Goal: Task Accomplishment & Management: Use online tool/utility

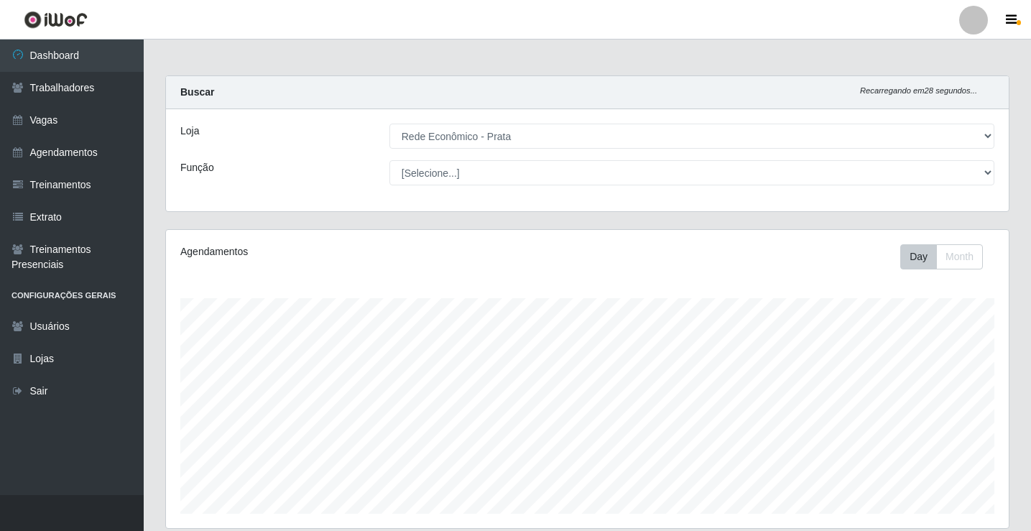
select select "192"
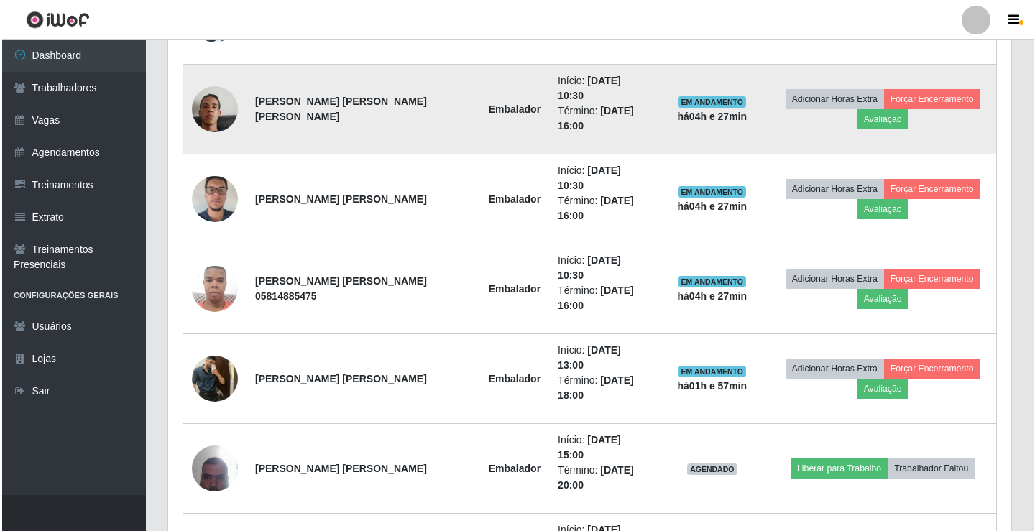
scroll to position [671, 0]
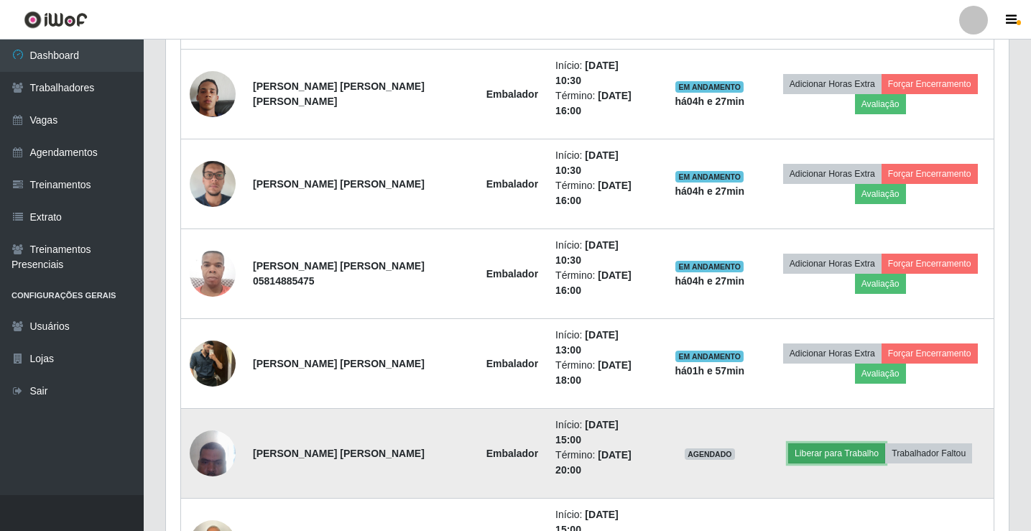
click at [835, 443] on button "Liberar para Trabalho" at bounding box center [836, 453] width 97 height 20
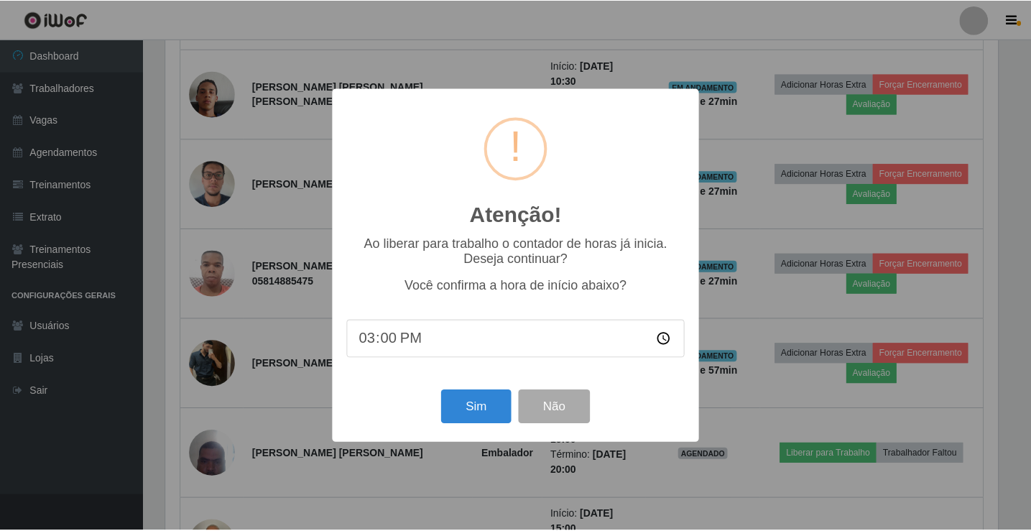
scroll to position [298, 836]
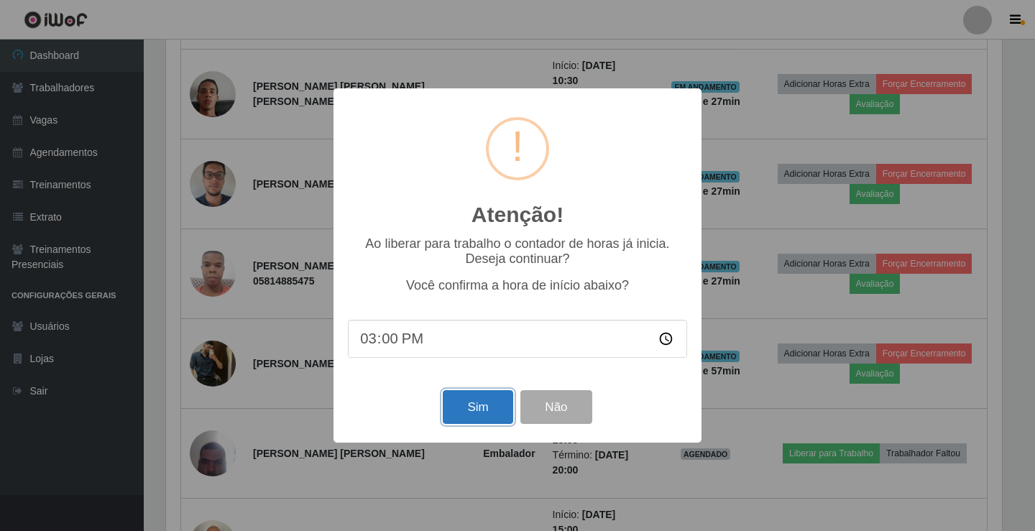
click at [493, 413] on button "Sim" at bounding box center [478, 407] width 70 height 34
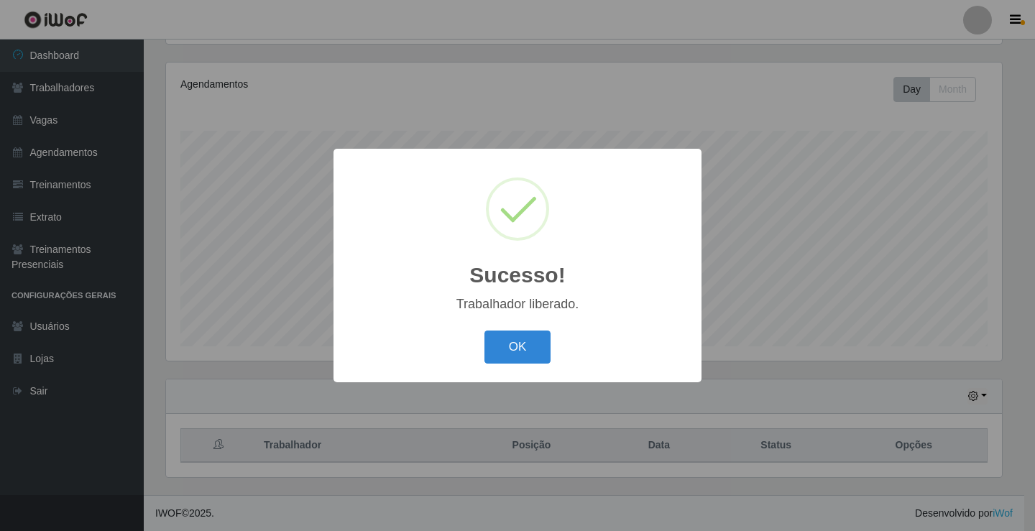
click at [484, 331] on button "OK" at bounding box center [517, 348] width 67 height 34
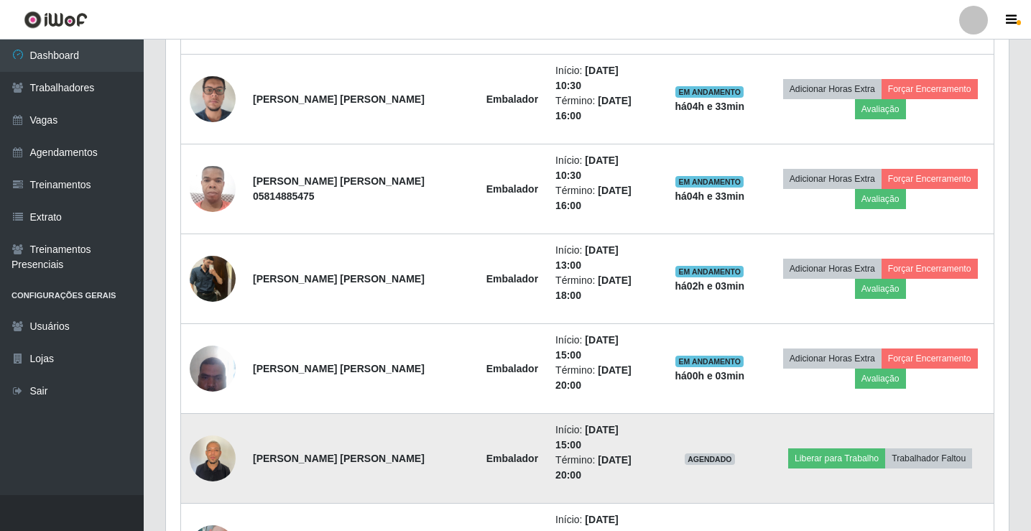
scroll to position [814, 0]
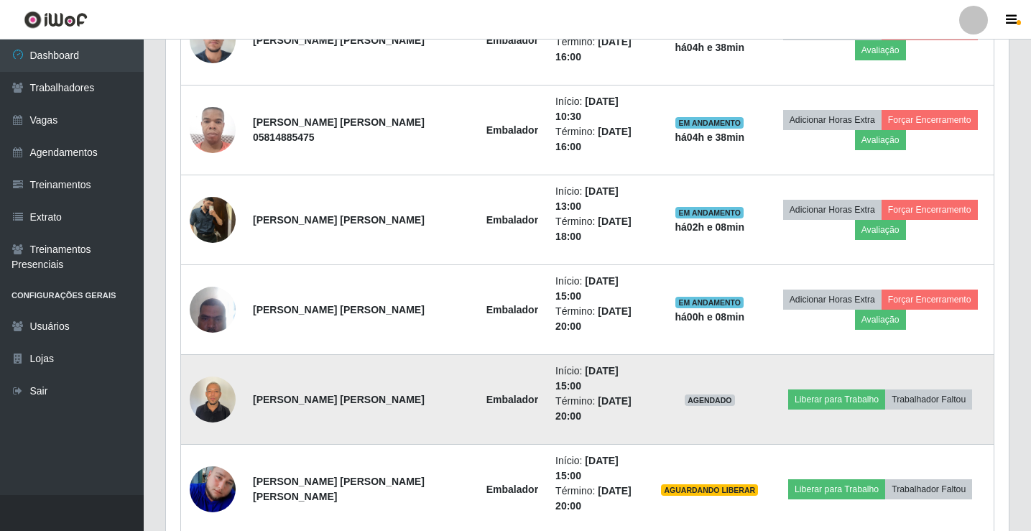
click at [212, 369] on img at bounding box center [213, 399] width 46 height 61
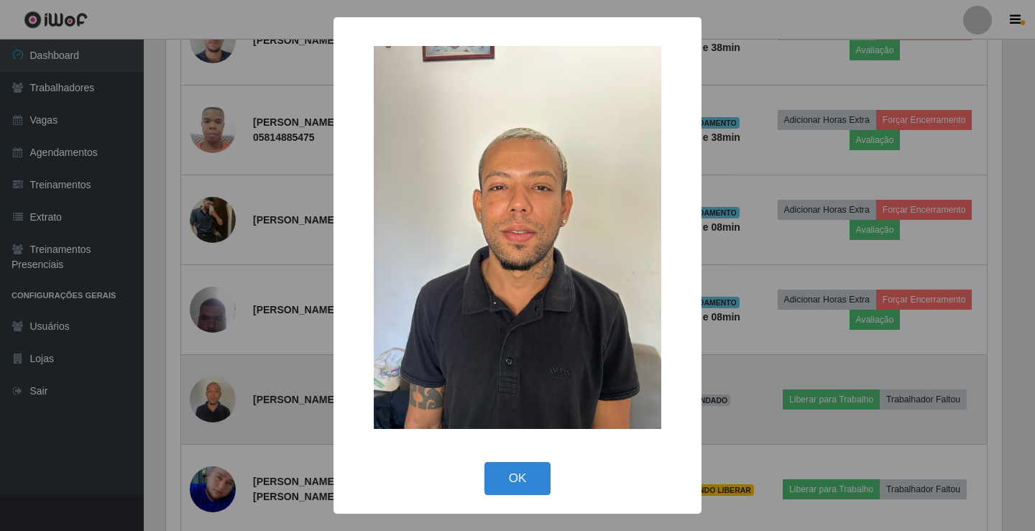
click at [212, 302] on div "× OK Cancel" at bounding box center [517, 265] width 1035 height 531
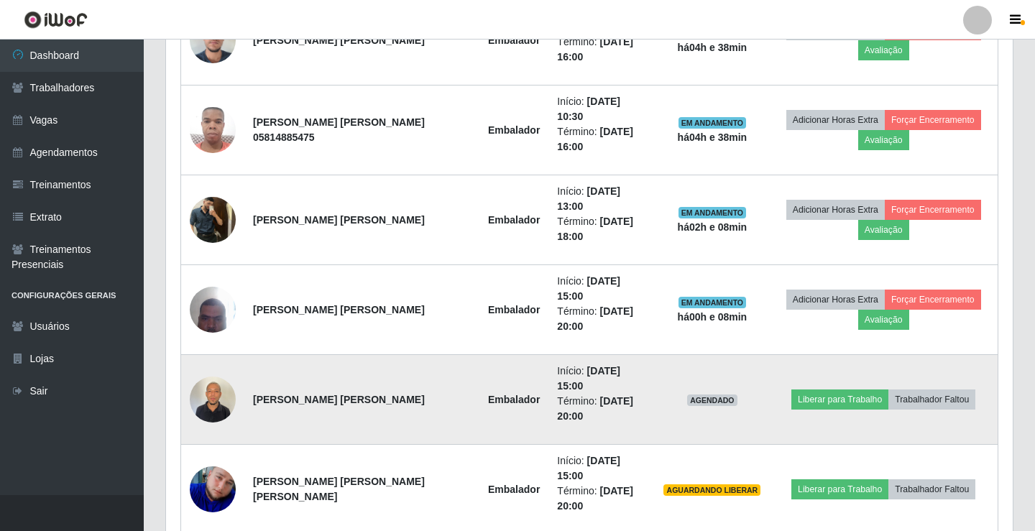
scroll to position [298, 843]
click at [919, 390] on button "Trabalhador Faltou" at bounding box center [928, 400] width 87 height 20
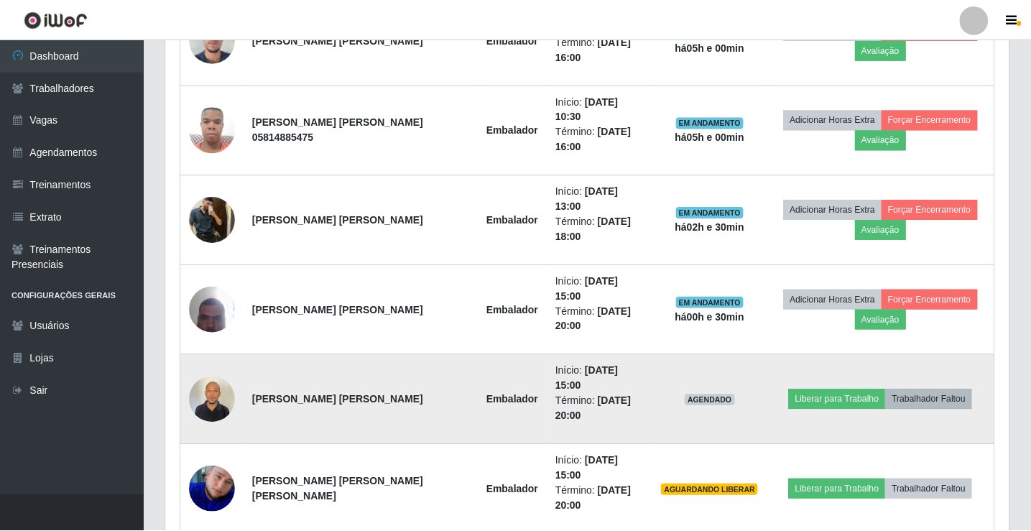
scroll to position [298, 836]
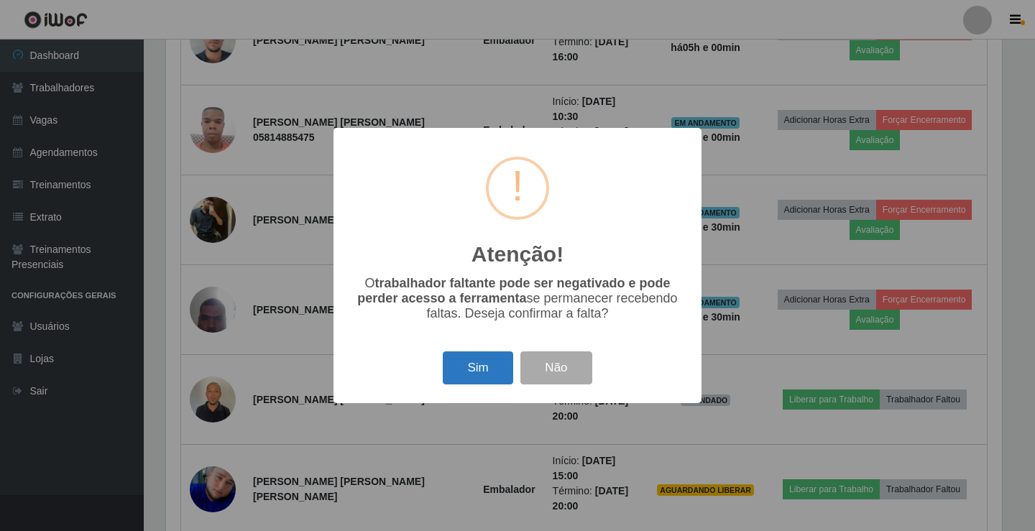
click at [482, 375] on button "Sim" at bounding box center [478, 368] width 70 height 34
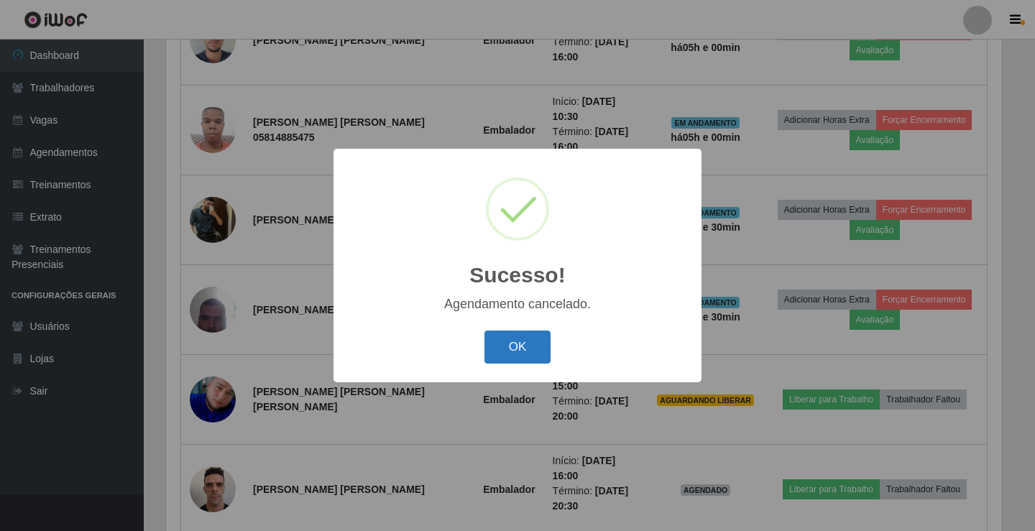
click at [496, 338] on button "OK" at bounding box center [517, 348] width 67 height 34
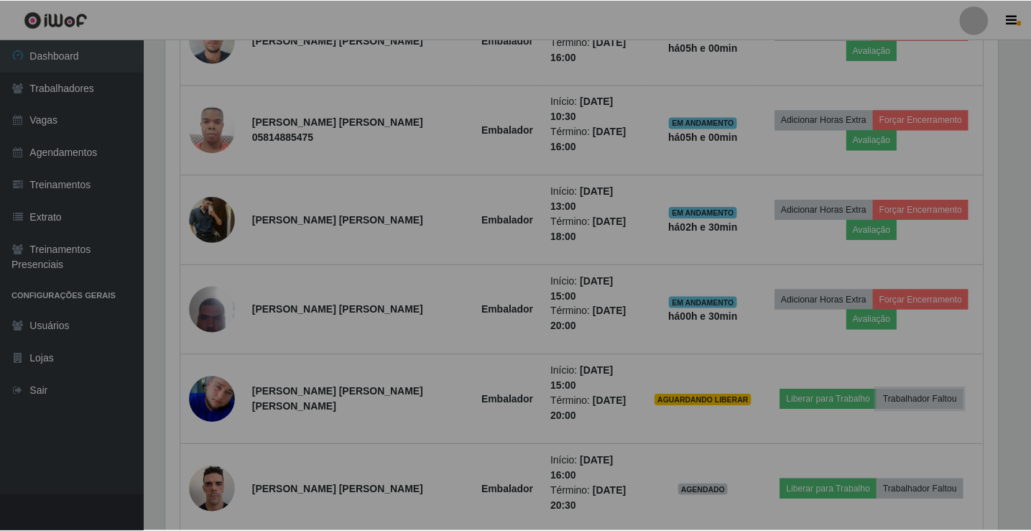
scroll to position [298, 843]
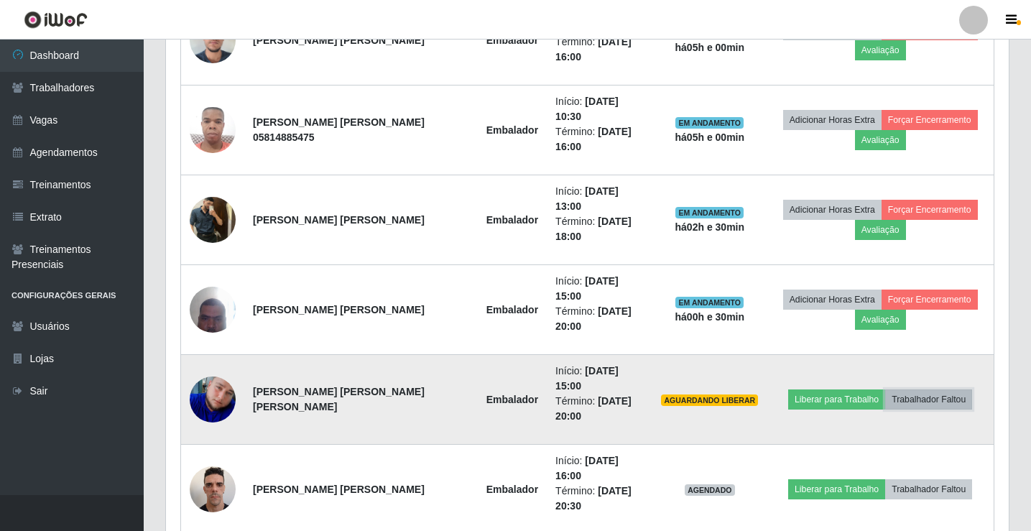
click at [906, 390] on button "Trabalhador Faltou" at bounding box center [928, 400] width 87 height 20
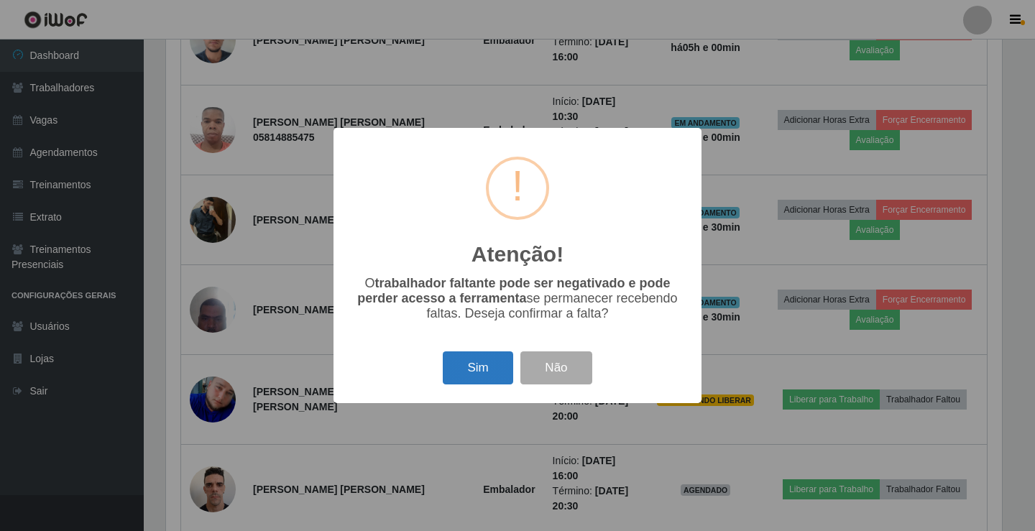
click at [453, 361] on button "Sim" at bounding box center [478, 368] width 70 height 34
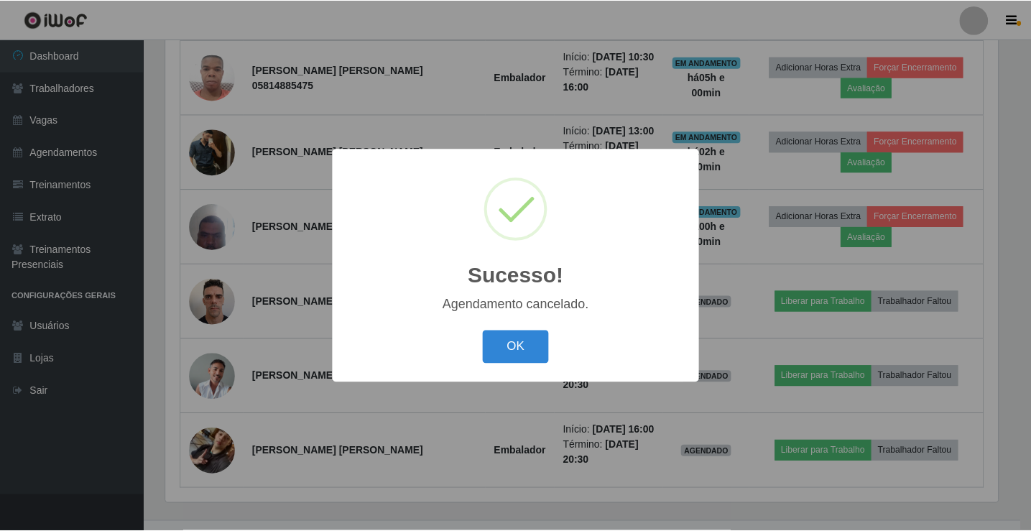
scroll to position [743, 0]
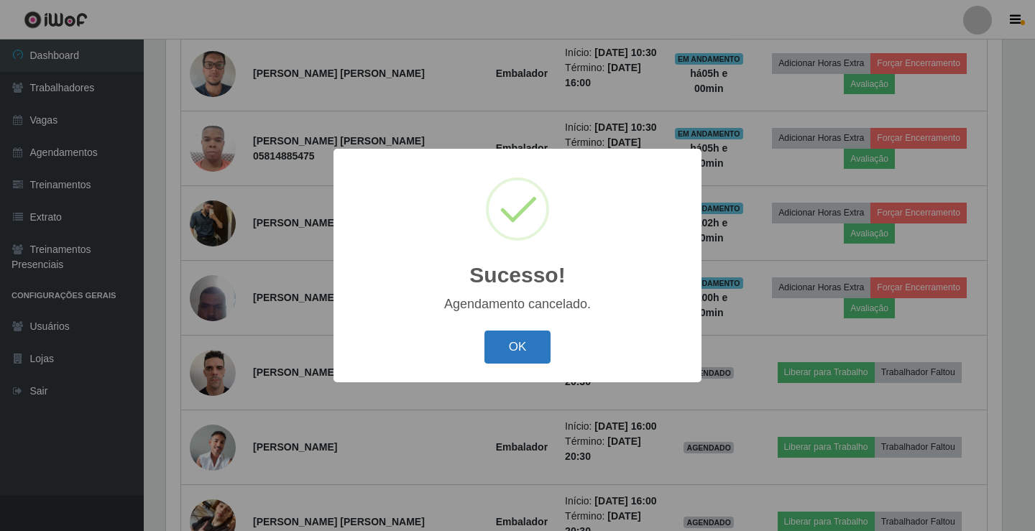
click at [534, 351] on button "OK" at bounding box center [517, 348] width 67 height 34
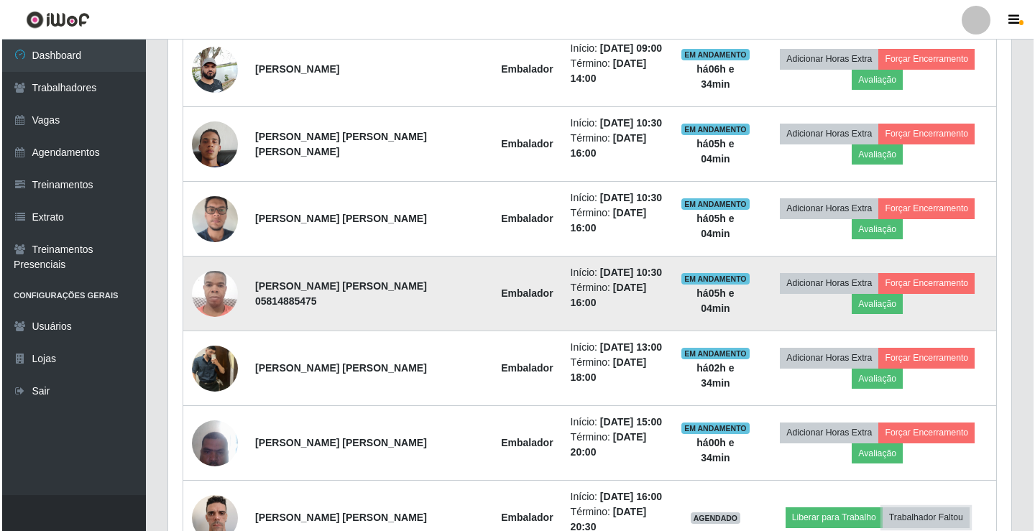
scroll to position [599, 0]
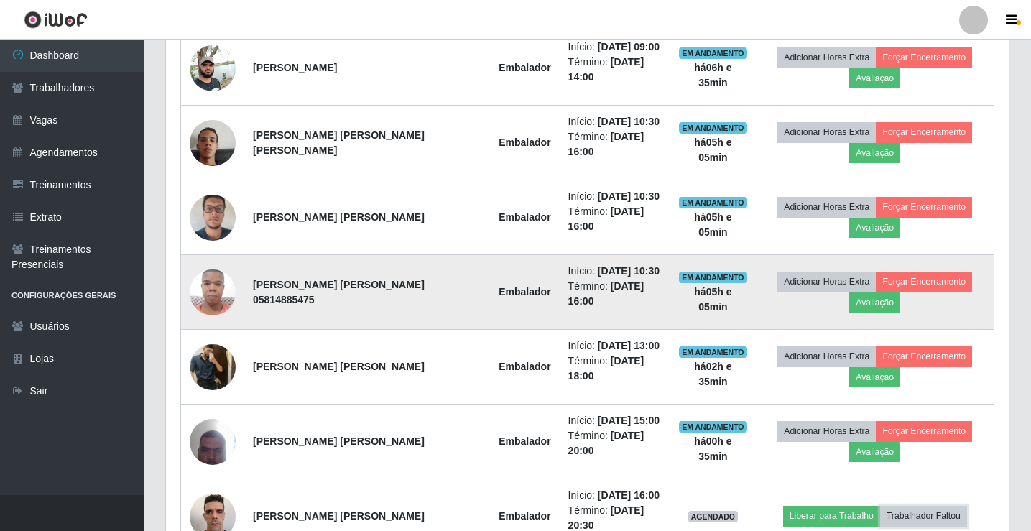
click at [880, 506] on button "Trabalhador Faltou" at bounding box center [923, 516] width 87 height 20
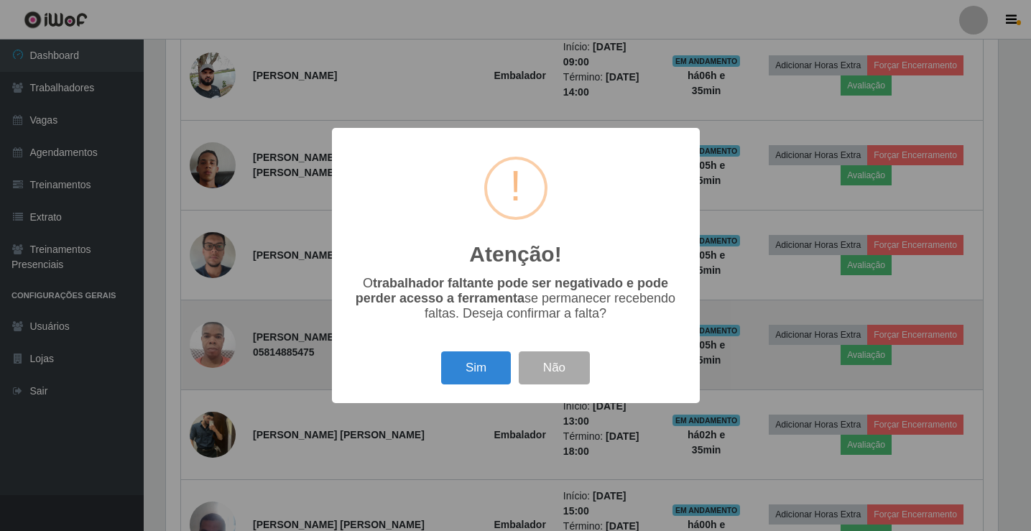
scroll to position [298, 836]
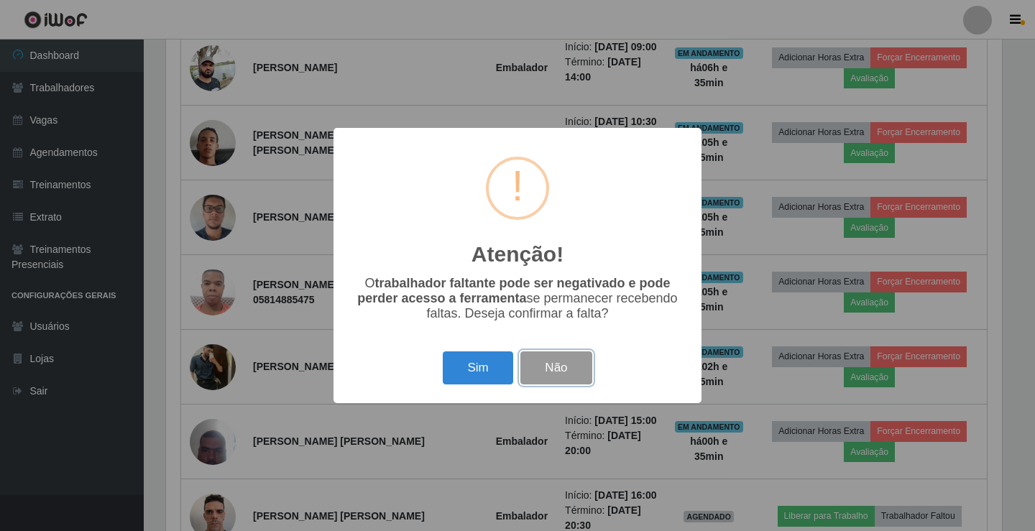
click at [540, 379] on button "Não" at bounding box center [555, 368] width 71 height 34
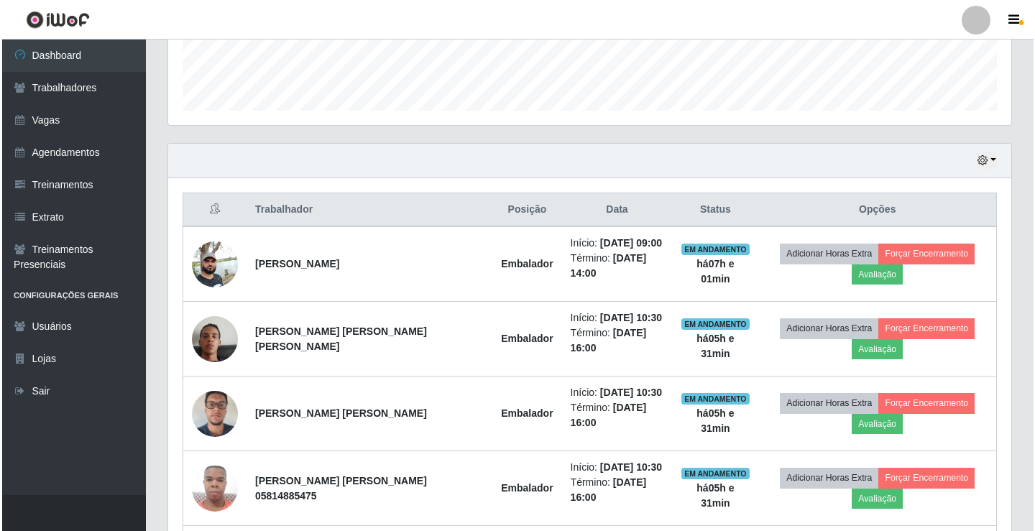
scroll to position [384, 0]
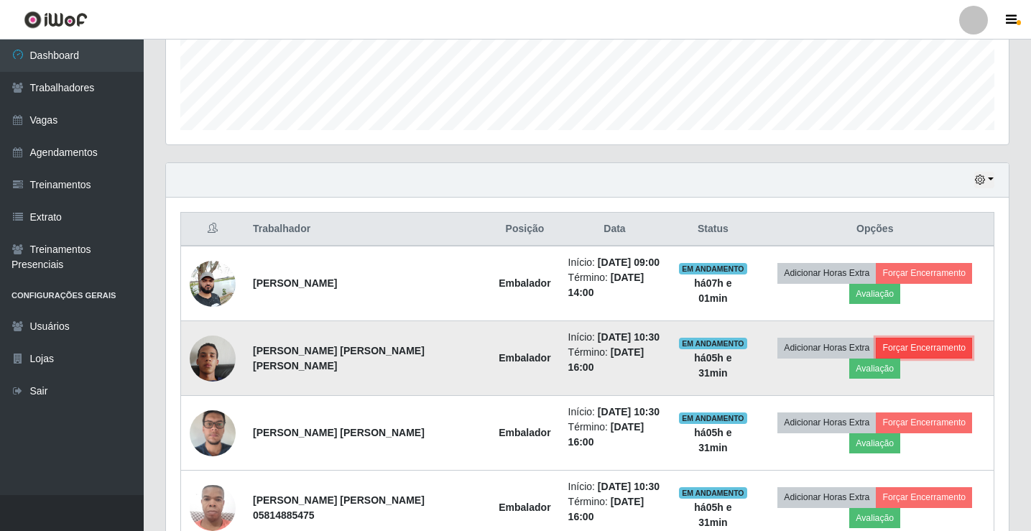
click at [878, 338] on button "Forçar Encerramento" at bounding box center [924, 348] width 96 height 20
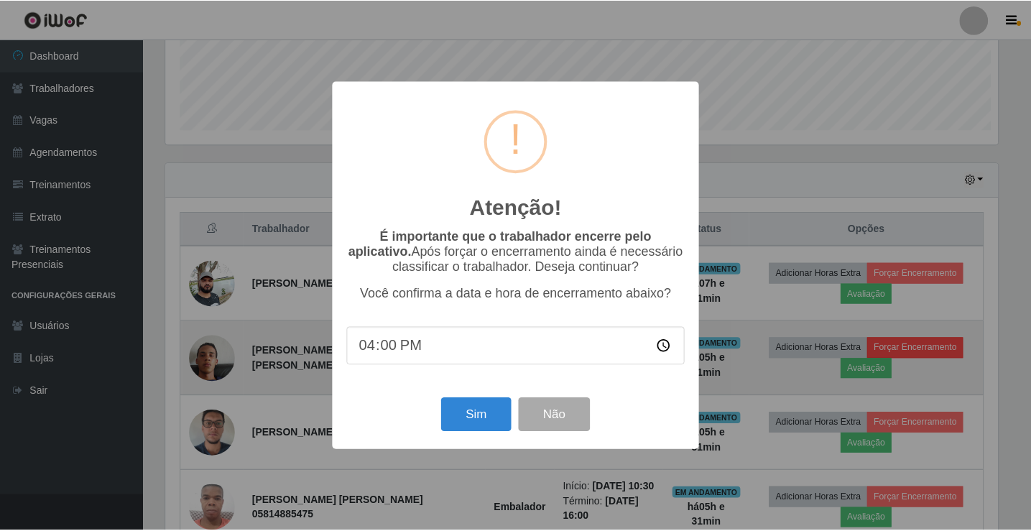
scroll to position [298, 836]
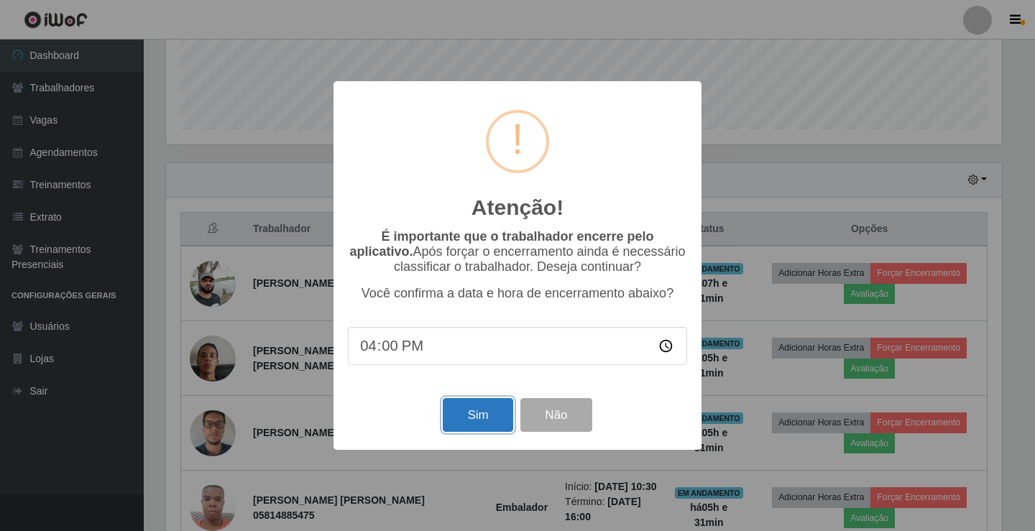
click at [488, 405] on button "Sim" at bounding box center [478, 415] width 70 height 34
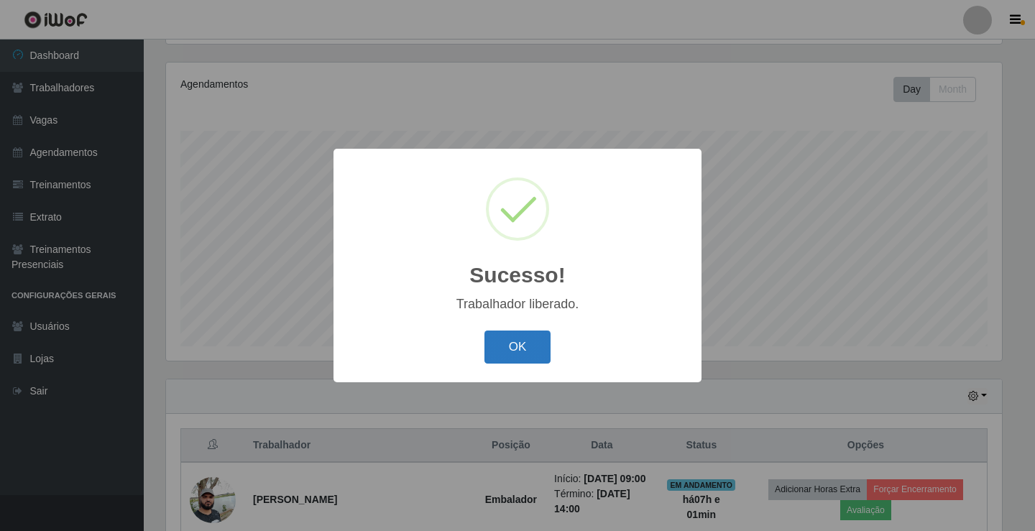
click at [539, 339] on button "OK" at bounding box center [517, 348] width 67 height 34
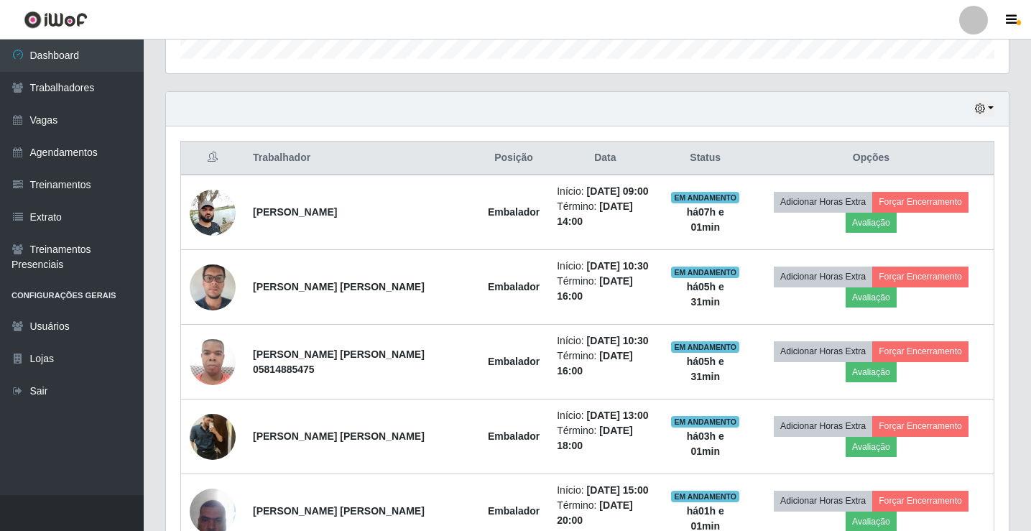
scroll to position [527, 0]
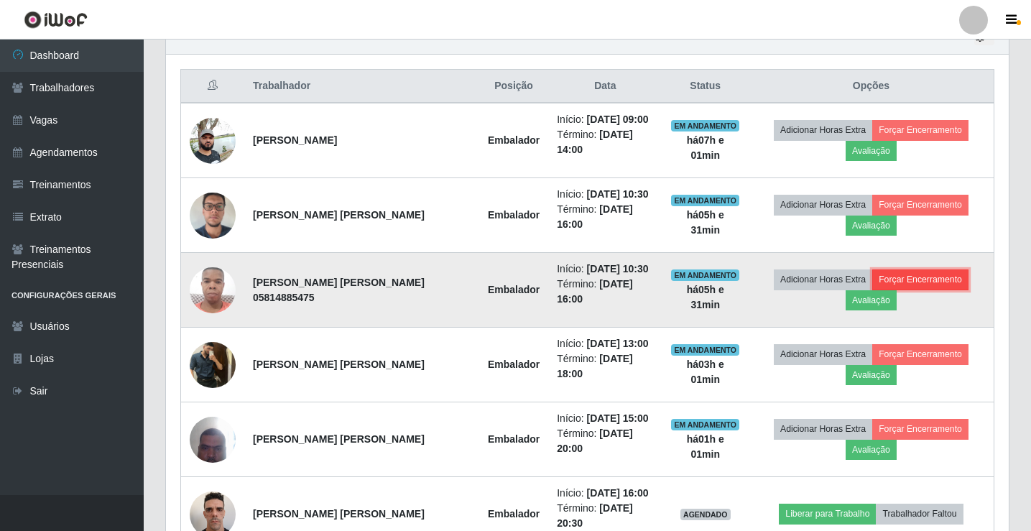
click at [882, 270] on button "Forçar Encerramento" at bounding box center [920, 280] width 96 height 20
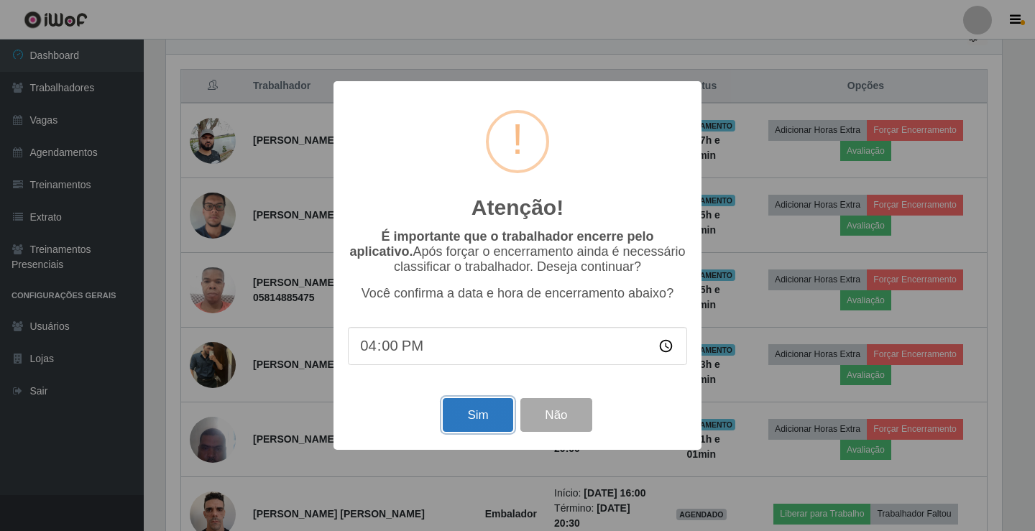
click at [487, 427] on button "Sim" at bounding box center [478, 415] width 70 height 34
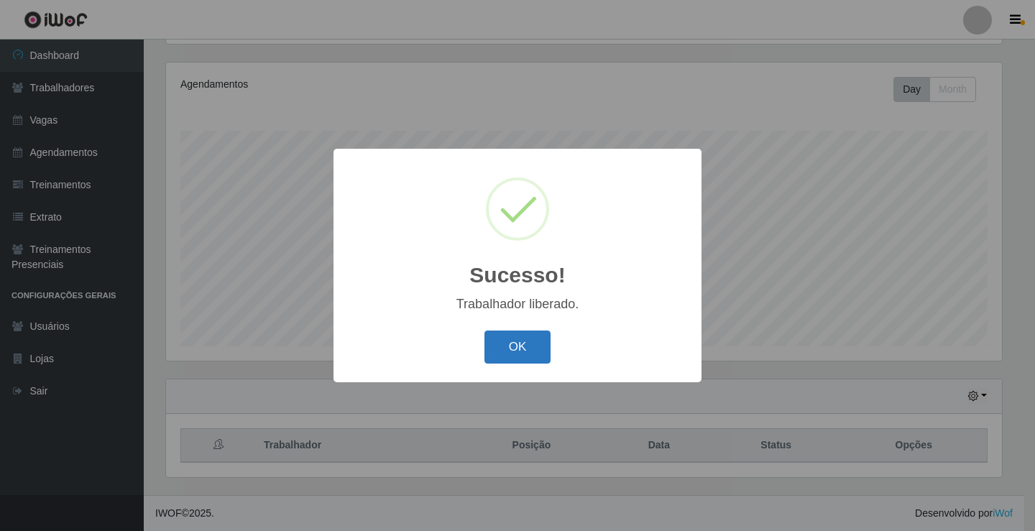
click at [532, 351] on button "OK" at bounding box center [517, 348] width 67 height 34
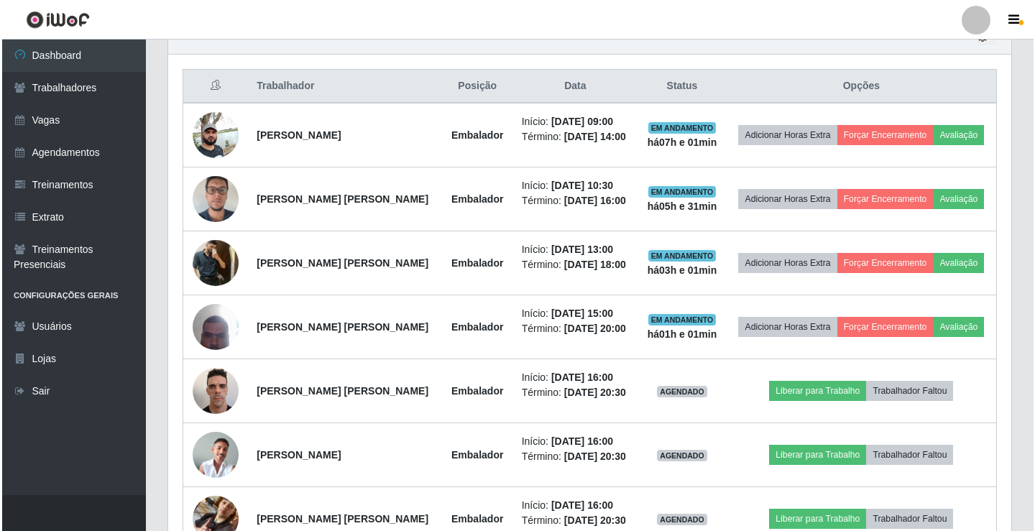
scroll to position [615, 0]
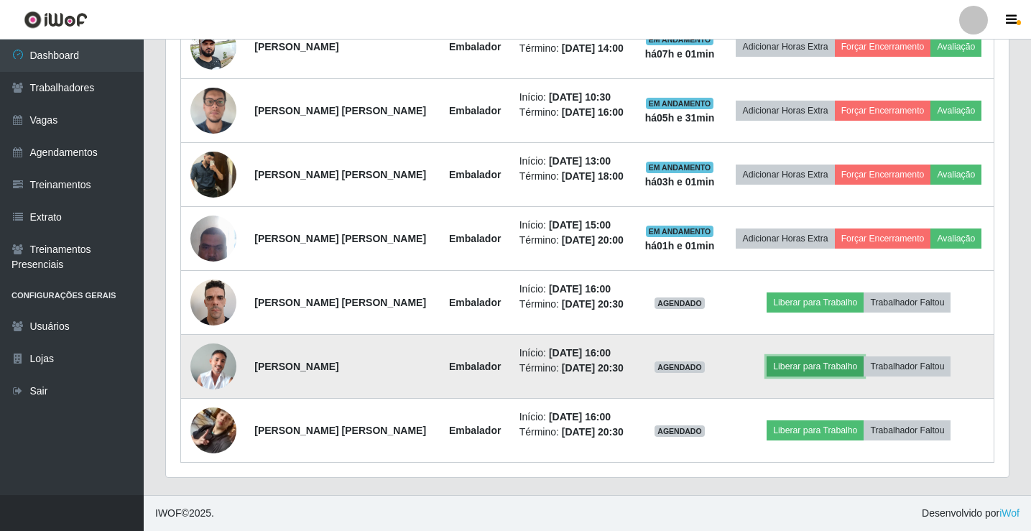
click at [814, 368] on button "Liberar para Trabalho" at bounding box center [815, 366] width 97 height 20
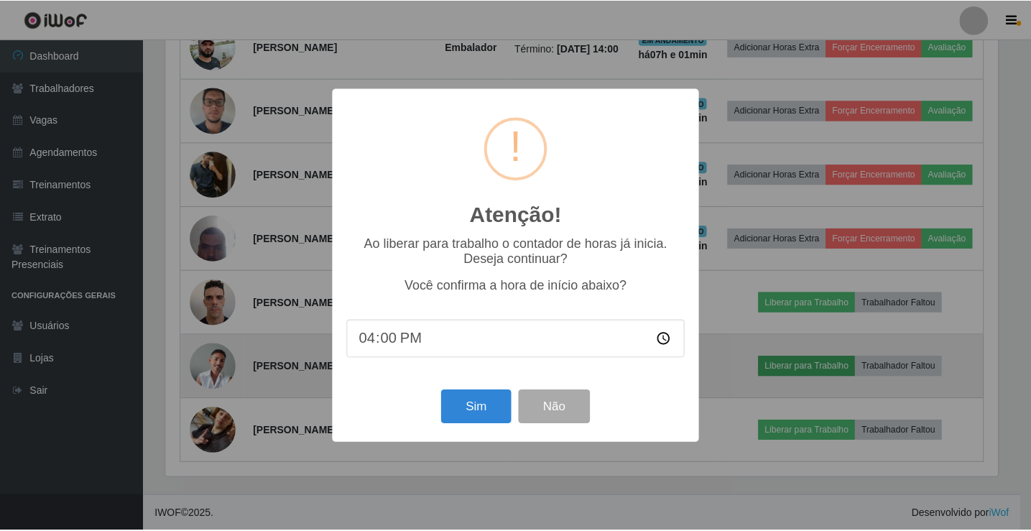
scroll to position [298, 836]
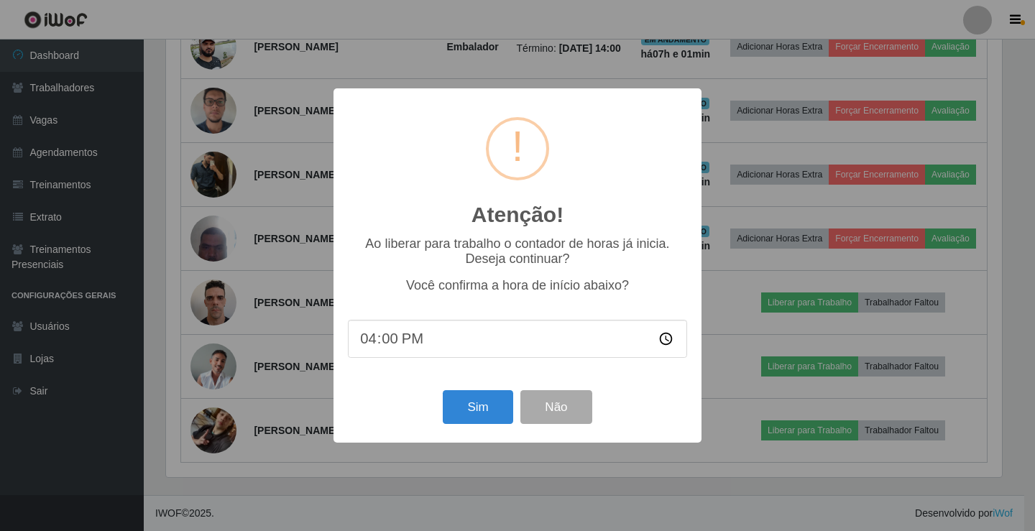
click at [441, 416] on div "Sim Não" at bounding box center [517, 407] width 339 height 41
click at [469, 416] on button "Sim" at bounding box center [478, 407] width 70 height 34
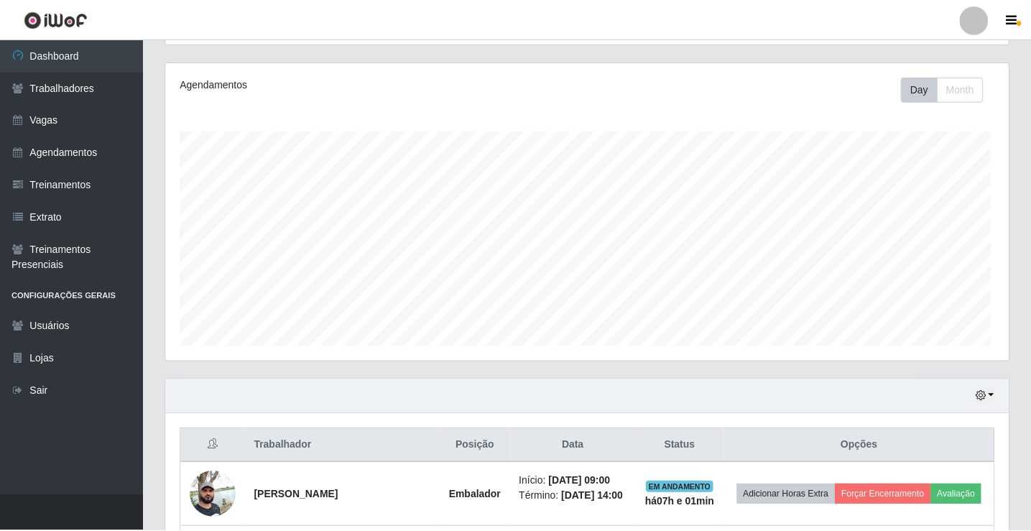
scroll to position [0, 0]
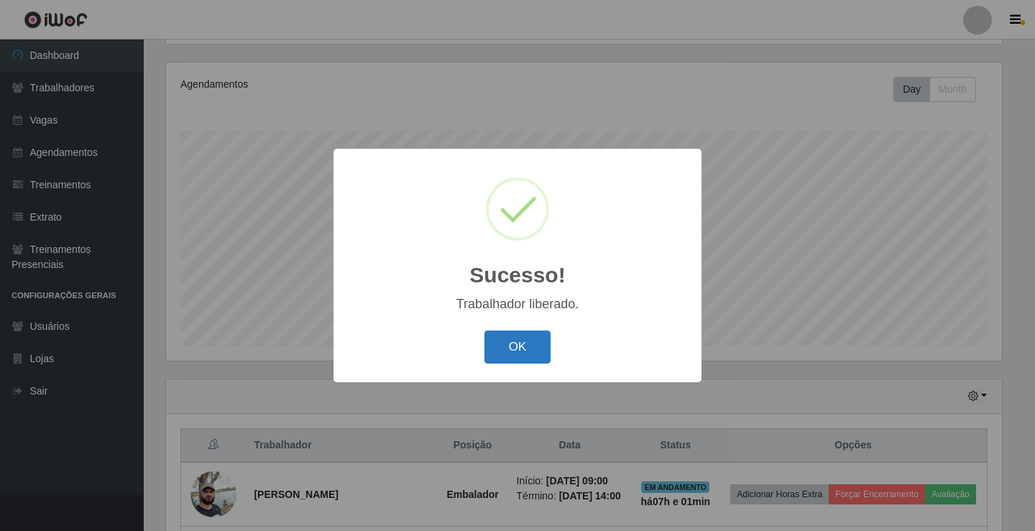
click at [528, 335] on button "OK" at bounding box center [517, 348] width 67 height 34
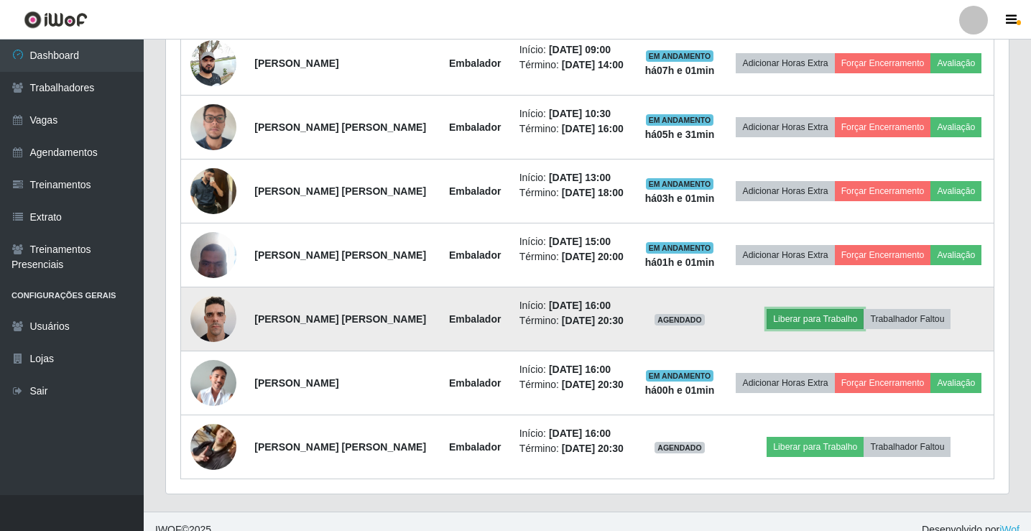
click at [834, 320] on button "Liberar para Trabalho" at bounding box center [815, 319] width 97 height 20
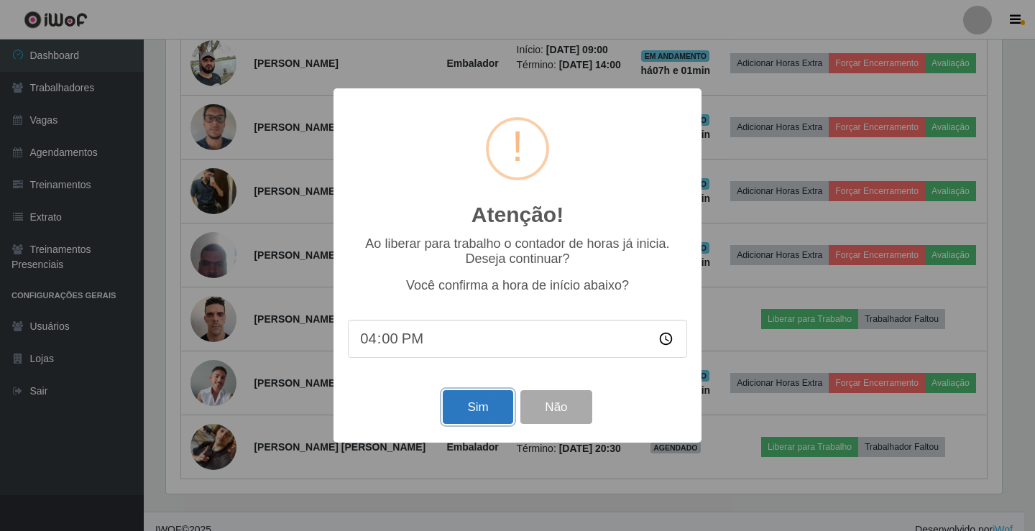
click at [484, 404] on button "Sim" at bounding box center [478, 407] width 70 height 34
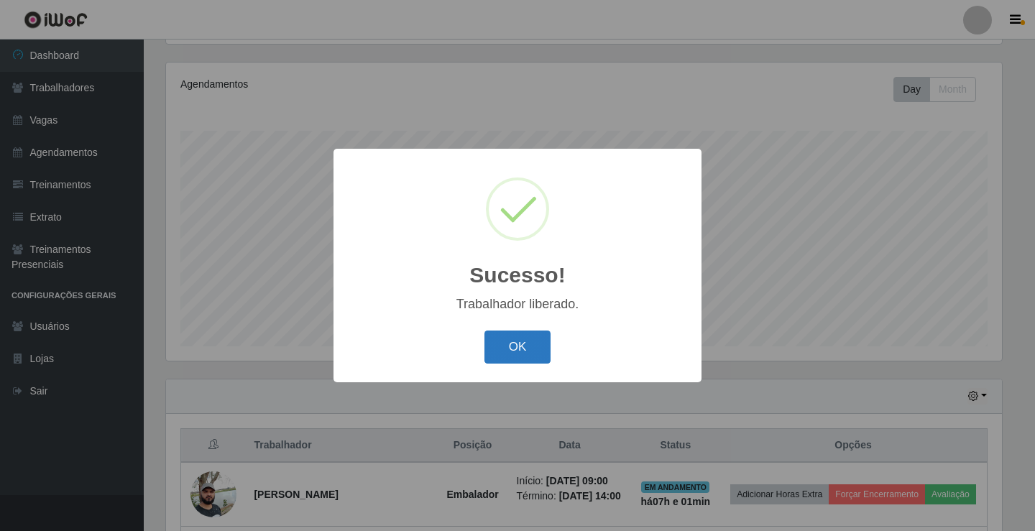
click at [545, 348] on button "OK" at bounding box center [517, 348] width 67 height 34
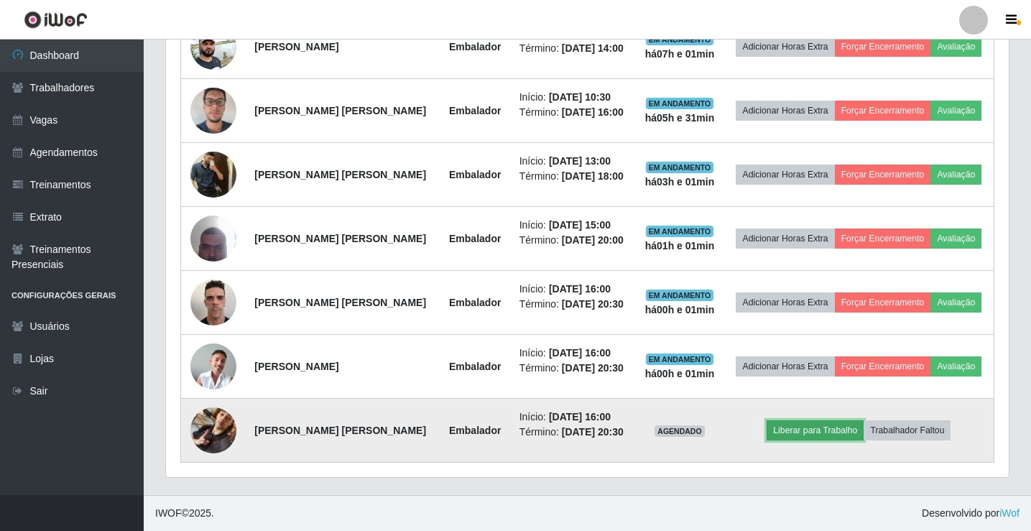
click at [834, 438] on button "Liberar para Trabalho" at bounding box center [815, 430] width 97 height 20
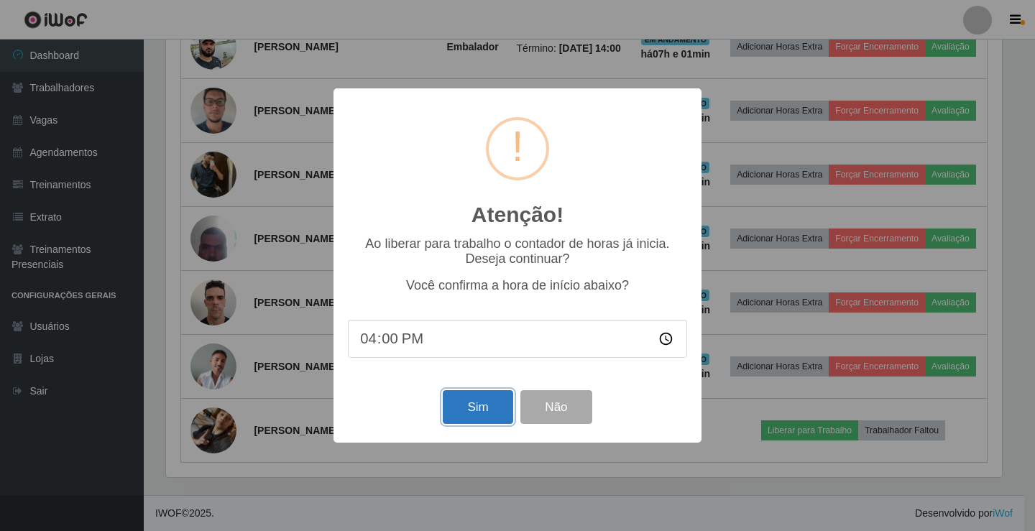
click at [511, 415] on button "Sim" at bounding box center [478, 407] width 70 height 34
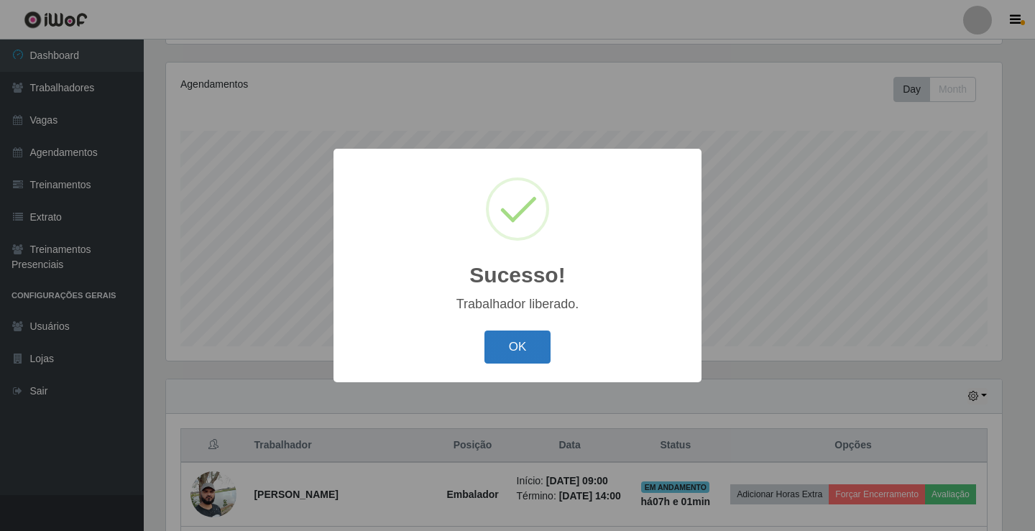
click at [503, 347] on button "OK" at bounding box center [517, 348] width 67 height 34
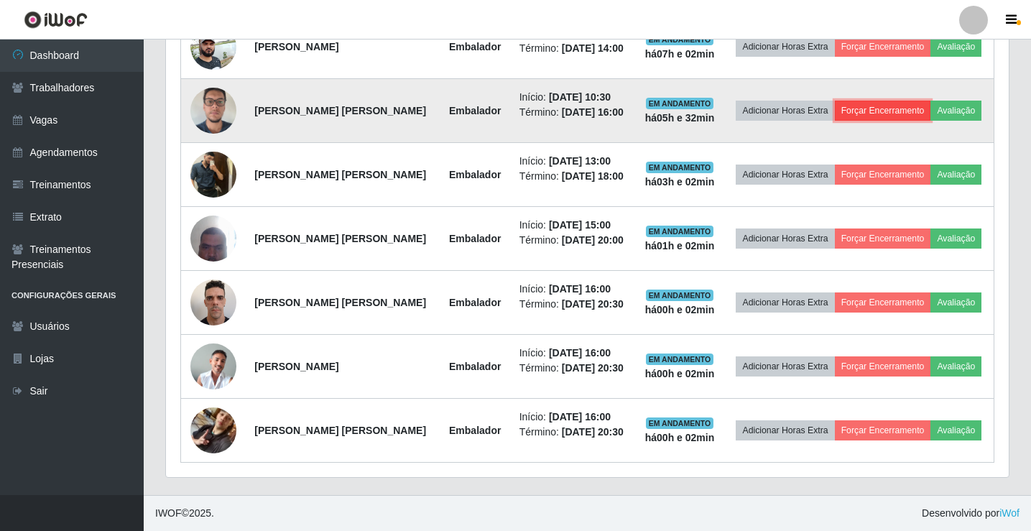
click at [869, 106] on button "Forçar Encerramento" at bounding box center [883, 111] width 96 height 20
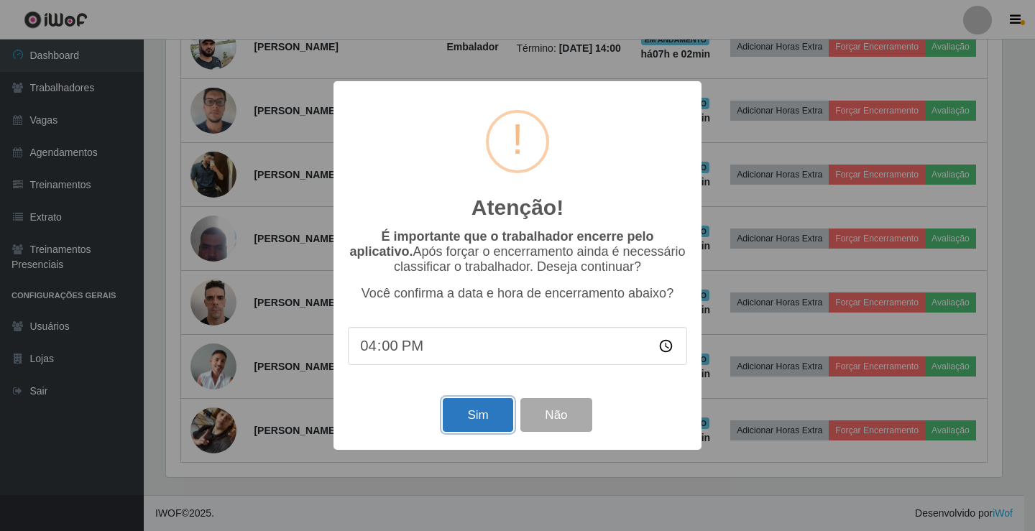
click at [502, 414] on button "Sim" at bounding box center [478, 415] width 70 height 34
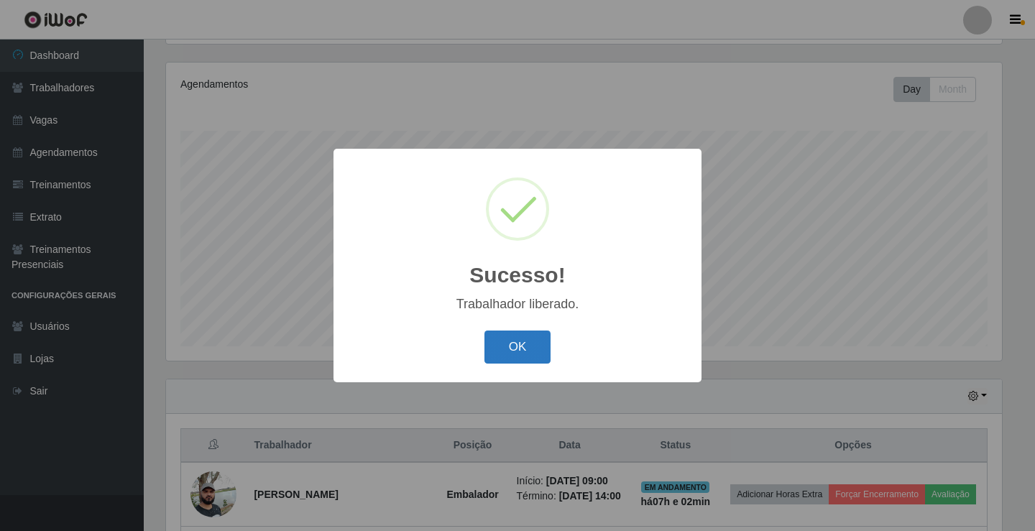
click at [542, 341] on button "OK" at bounding box center [517, 348] width 67 height 34
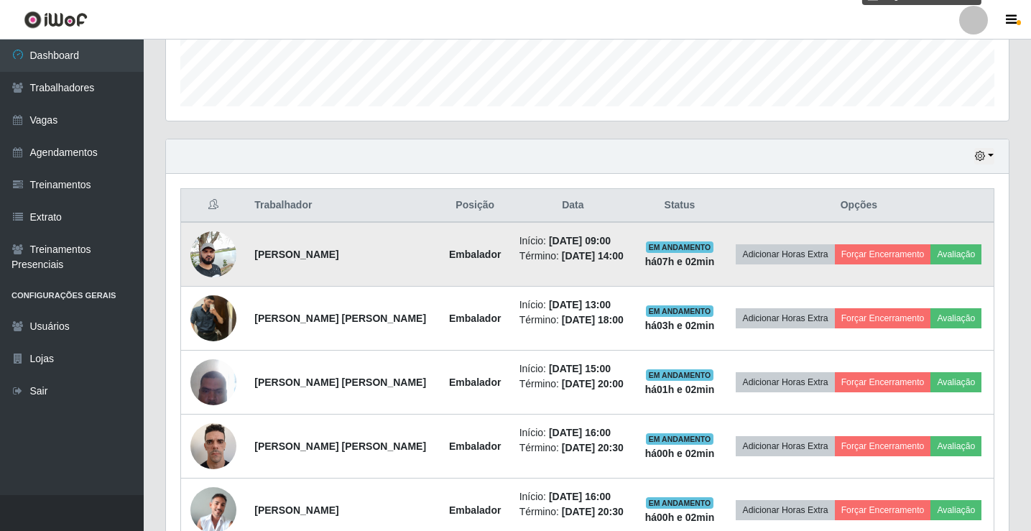
click at [226, 247] on img at bounding box center [213, 254] width 46 height 61
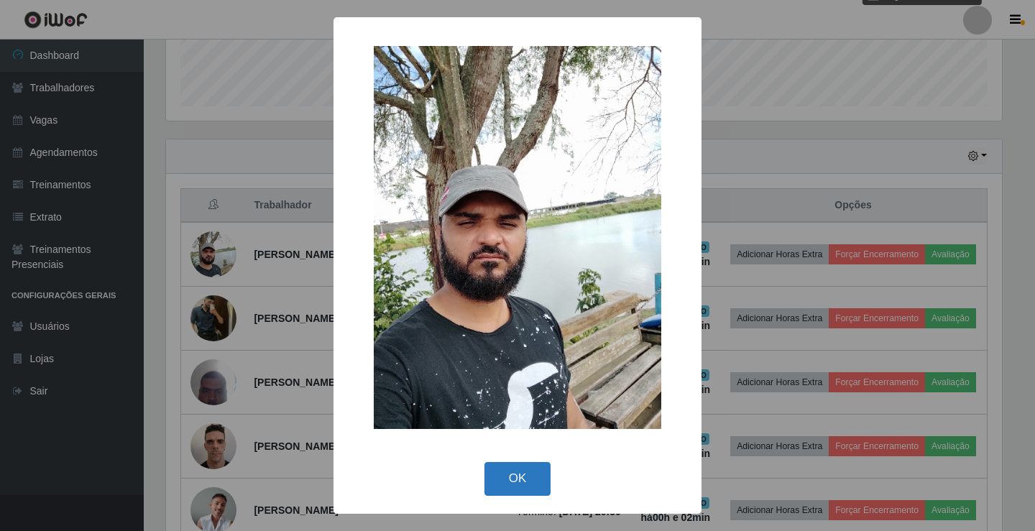
click at [517, 477] on button "OK" at bounding box center [517, 479] width 67 height 34
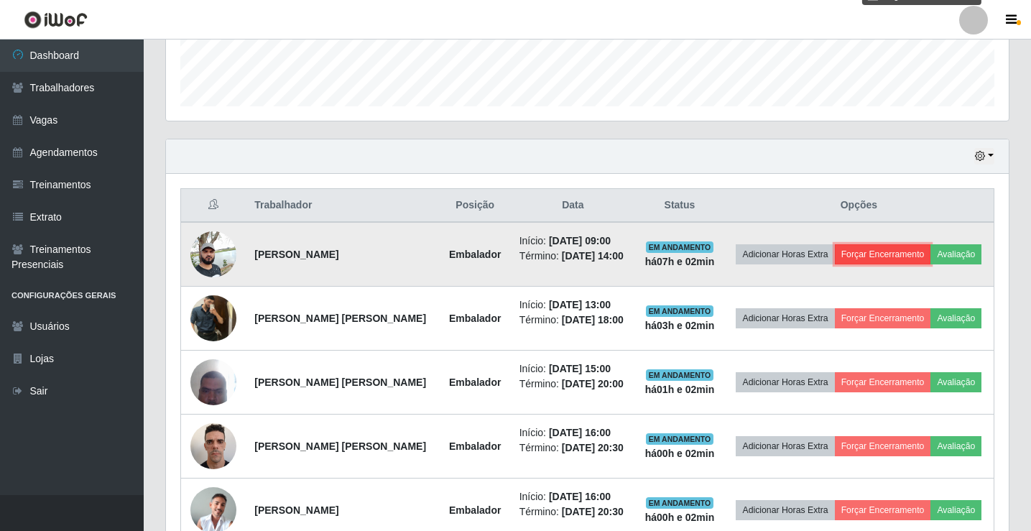
click at [862, 249] on button "Forçar Encerramento" at bounding box center [883, 254] width 96 height 20
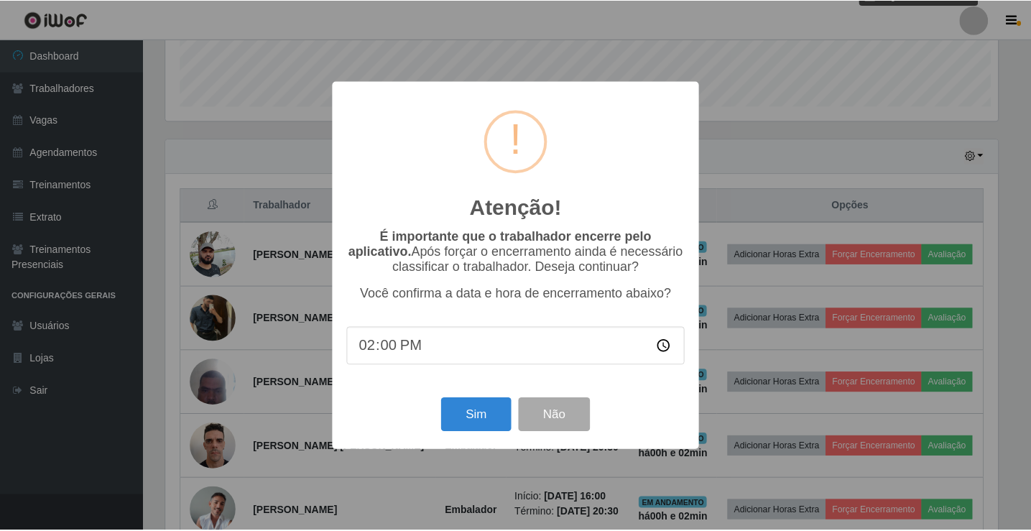
scroll to position [298, 836]
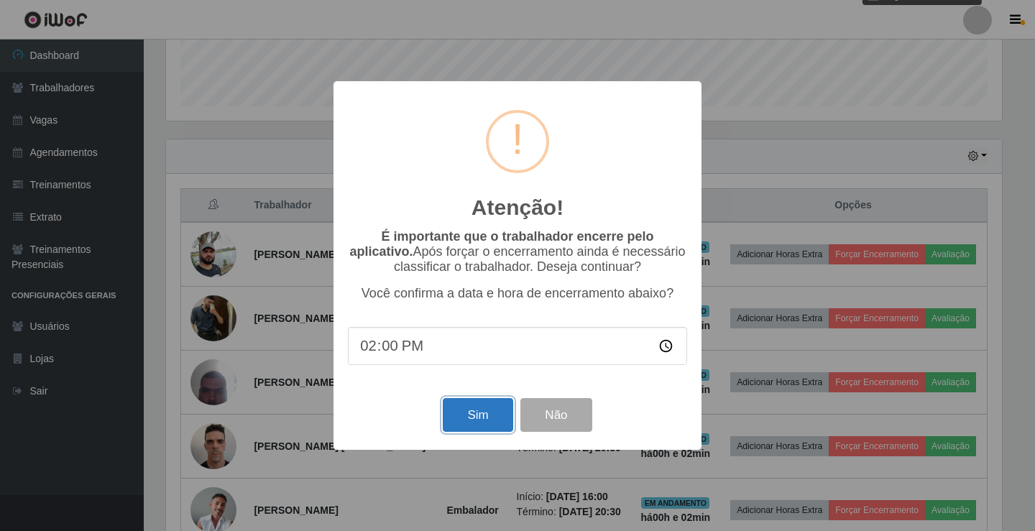
click at [495, 416] on button "Sim" at bounding box center [478, 415] width 70 height 34
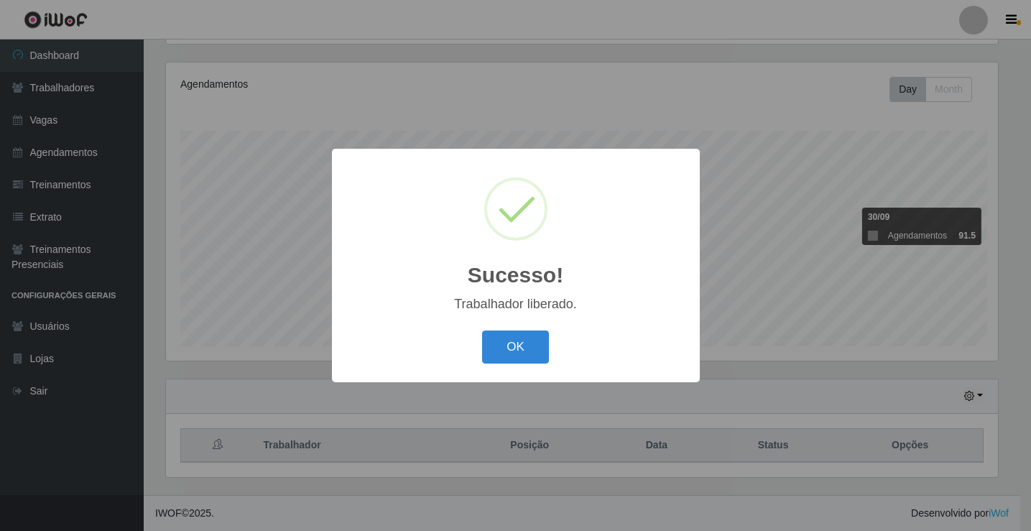
scroll to position [718371, 717834]
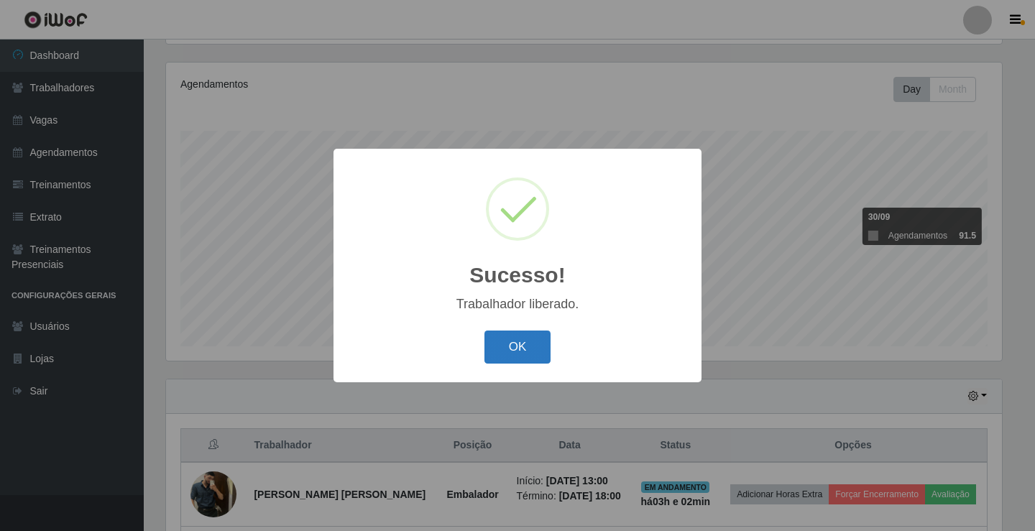
click at [535, 341] on button "OK" at bounding box center [517, 348] width 67 height 34
